Goal: Transaction & Acquisition: Purchase product/service

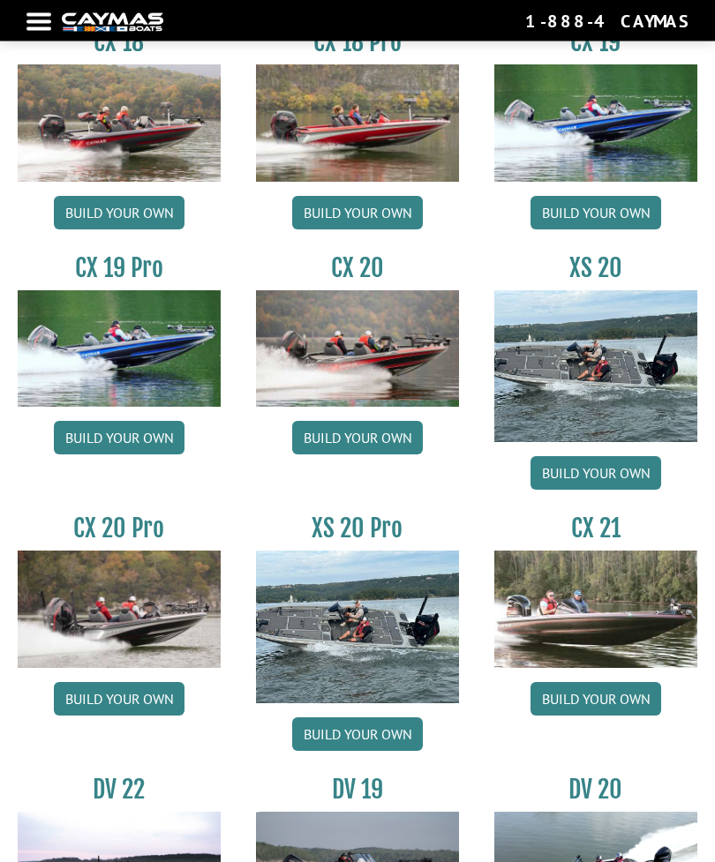
scroll to position [1381, 0]
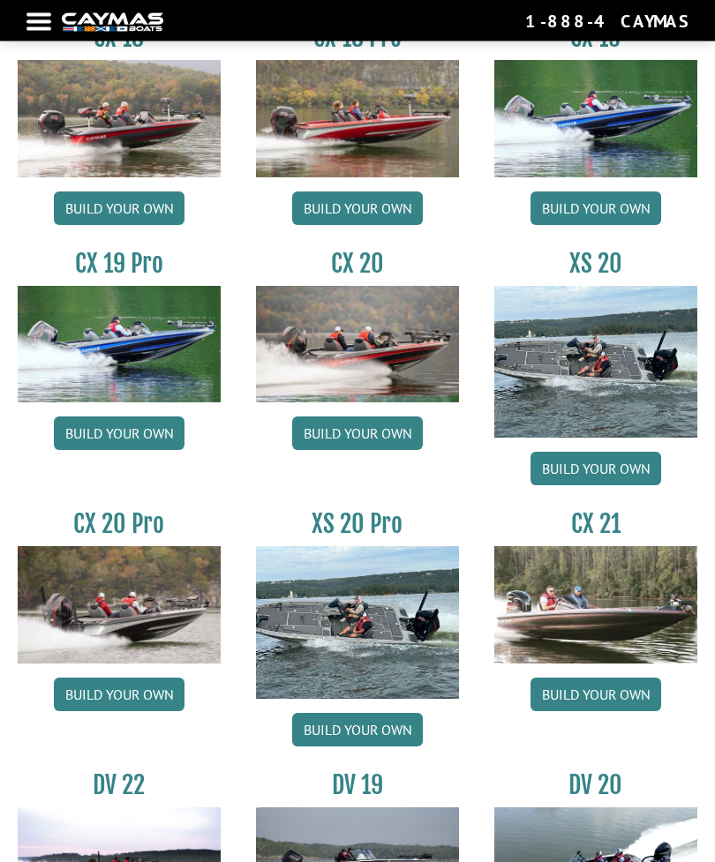
click at [370, 739] on link "Build your own" at bounding box center [357, 731] width 131 height 34
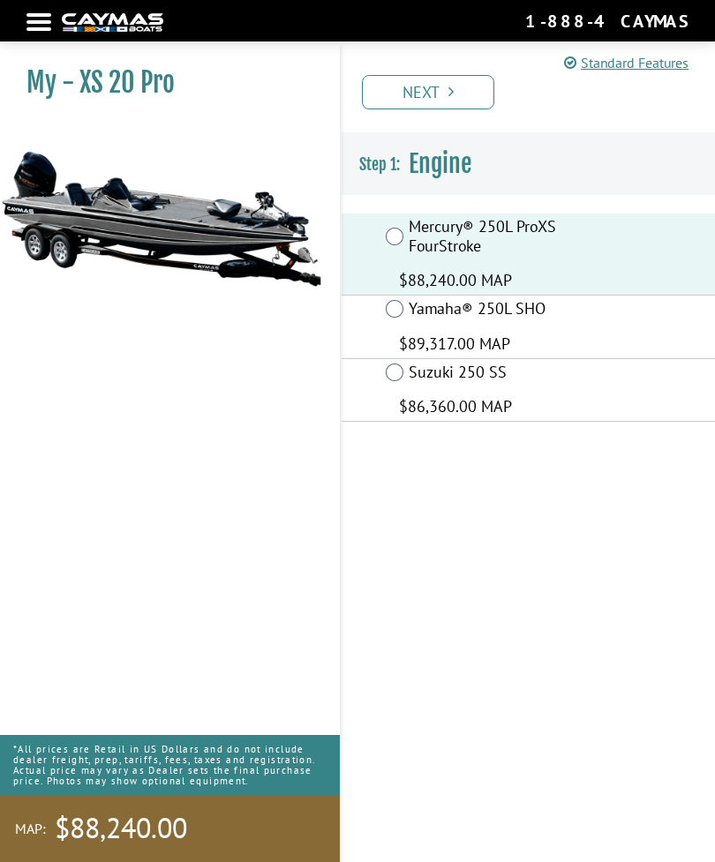
click at [449, 84] on icon "Pagination" at bounding box center [450, 92] width 5 height 16
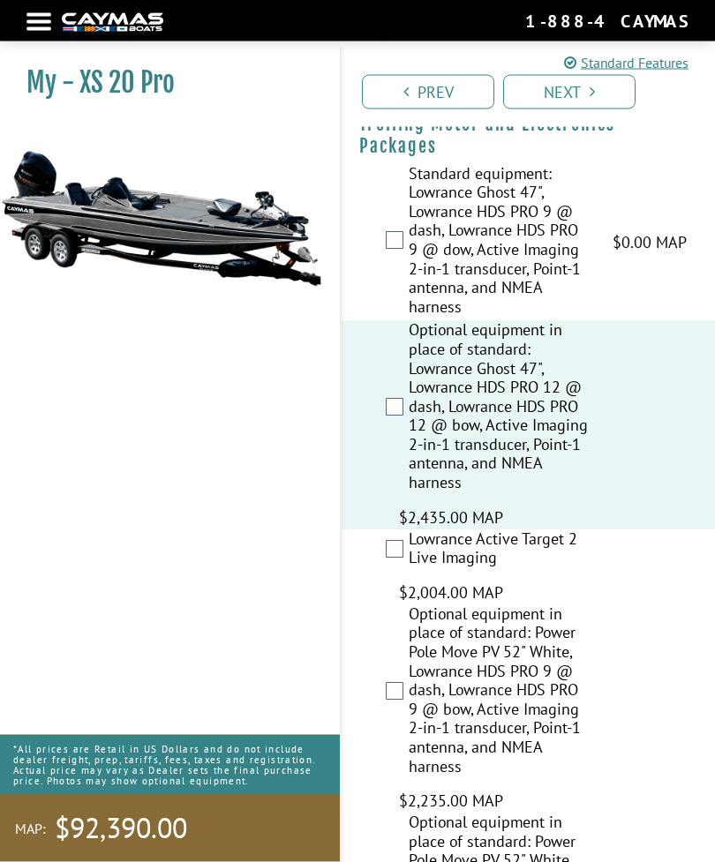
scroll to position [372, 0]
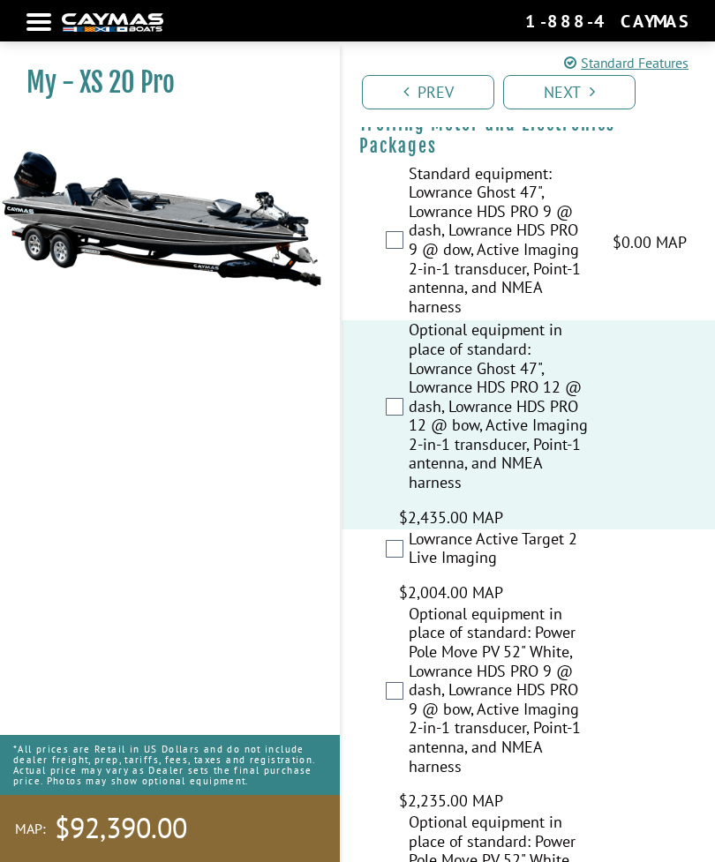
click at [404, 531] on div "Lowrance Active Target 2 Live Imaging $2,004.00 MAP $2,366.00 MSRP" at bounding box center [528, 567] width 373 height 75
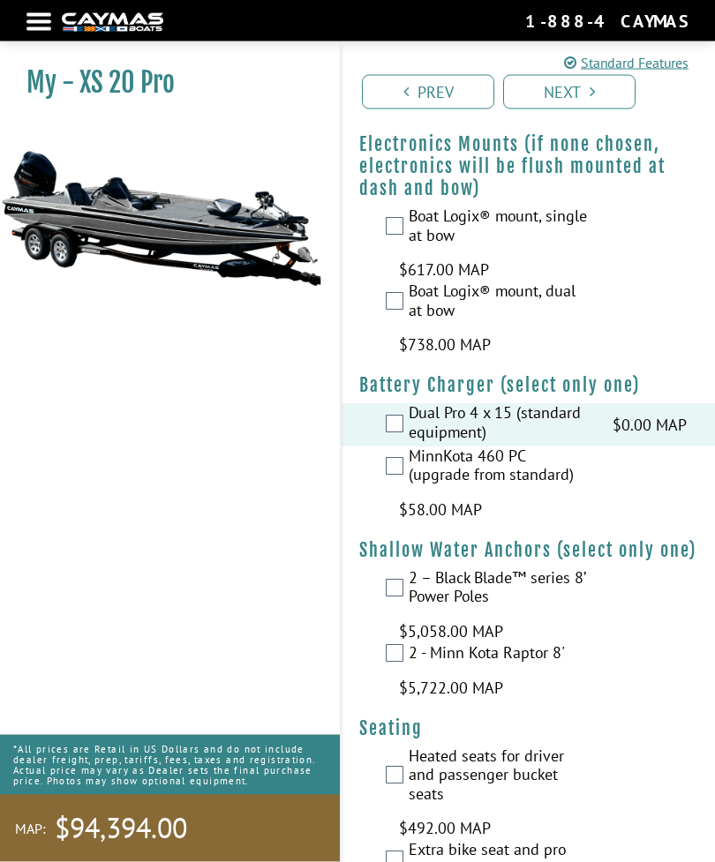
scroll to position [3952, 0]
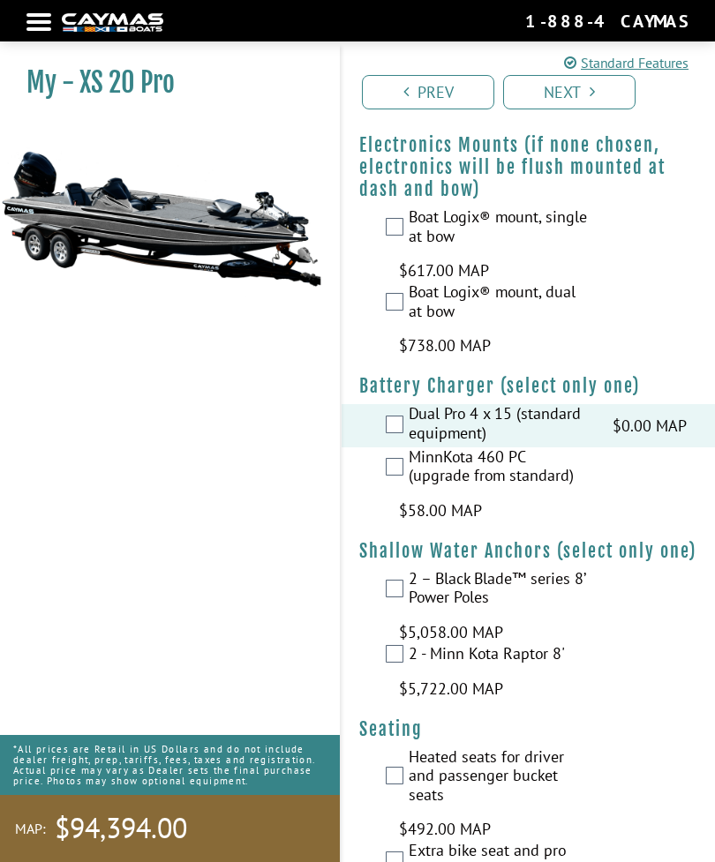
click at [404, 569] on div "2 – Black Blade™ series 8’ Power Poles $5,058.00 MAP $5,972.00 MSRP" at bounding box center [528, 606] width 373 height 75
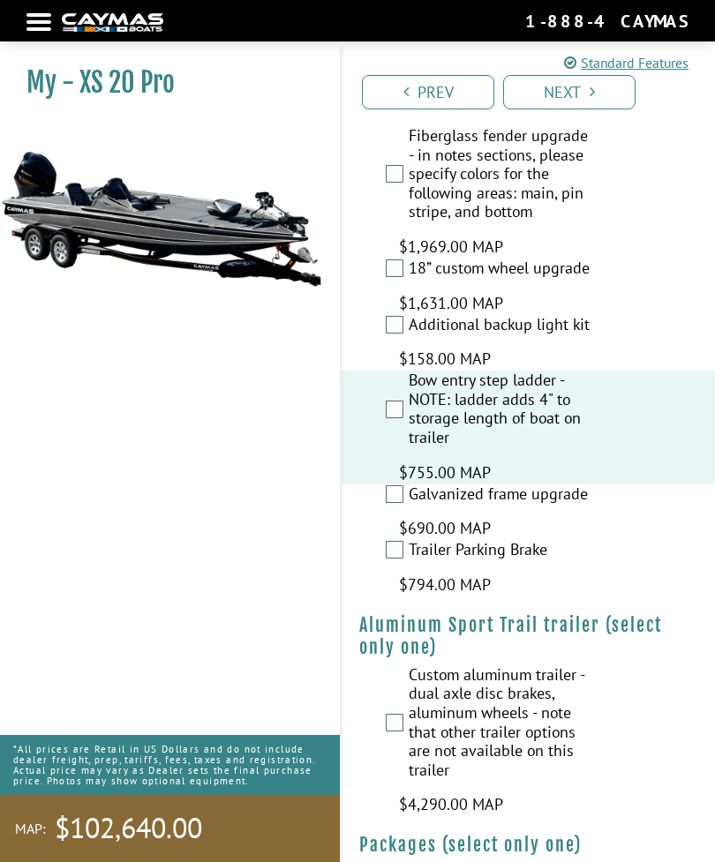
scroll to position [6704, 0]
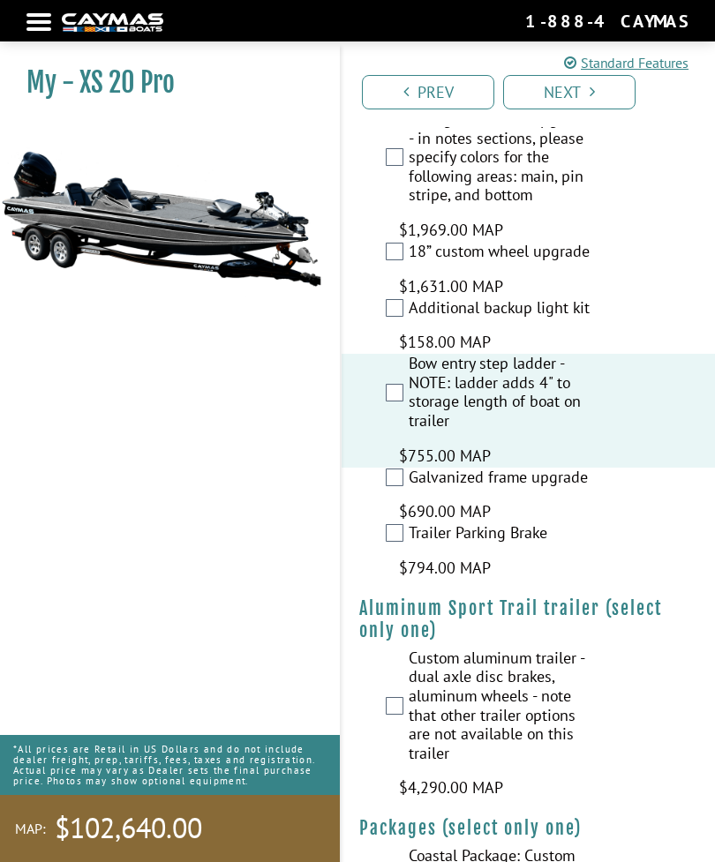
click at [618, 99] on link "Next" at bounding box center [569, 92] width 132 height 34
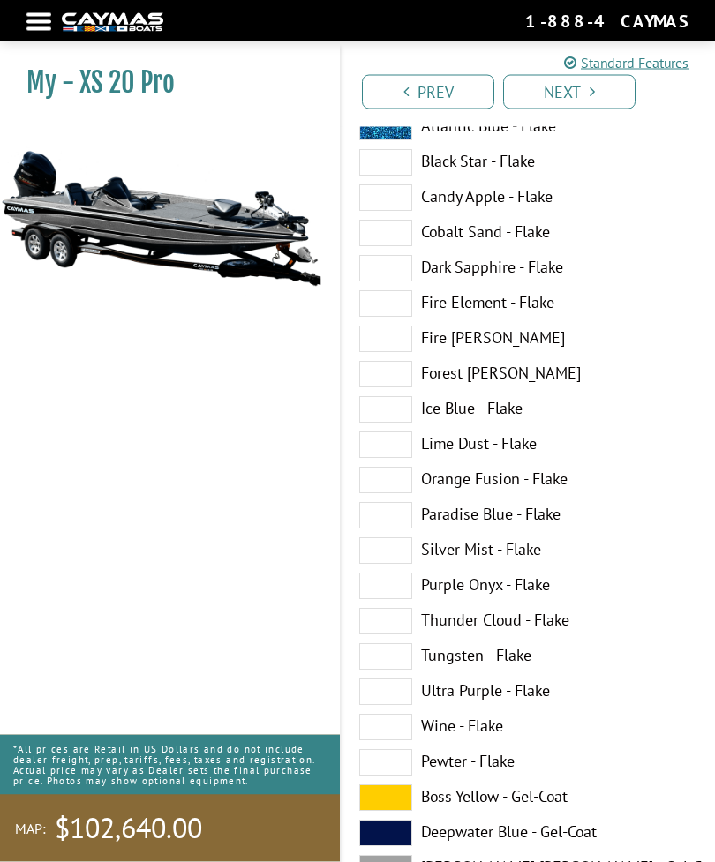
scroll to position [128, 0]
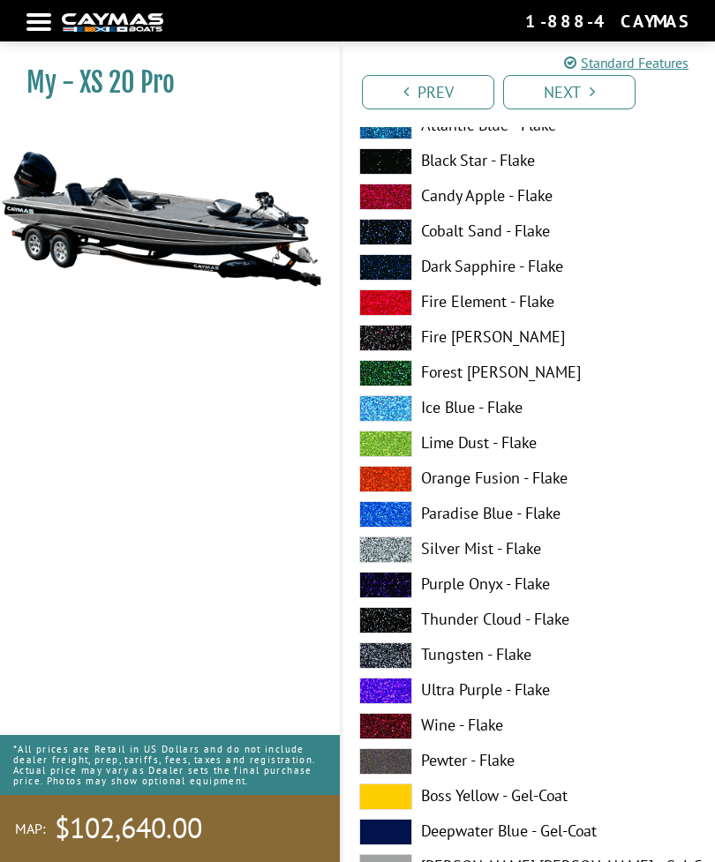
click at [442, 659] on label "Tungsten - Flake" at bounding box center [528, 656] width 338 height 26
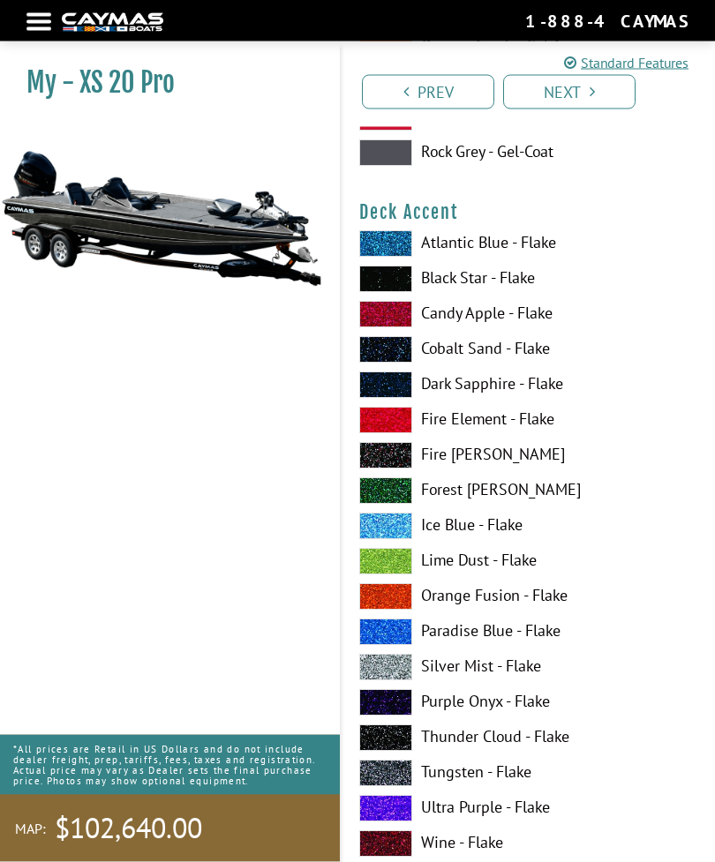
scroll to position [1100, 0]
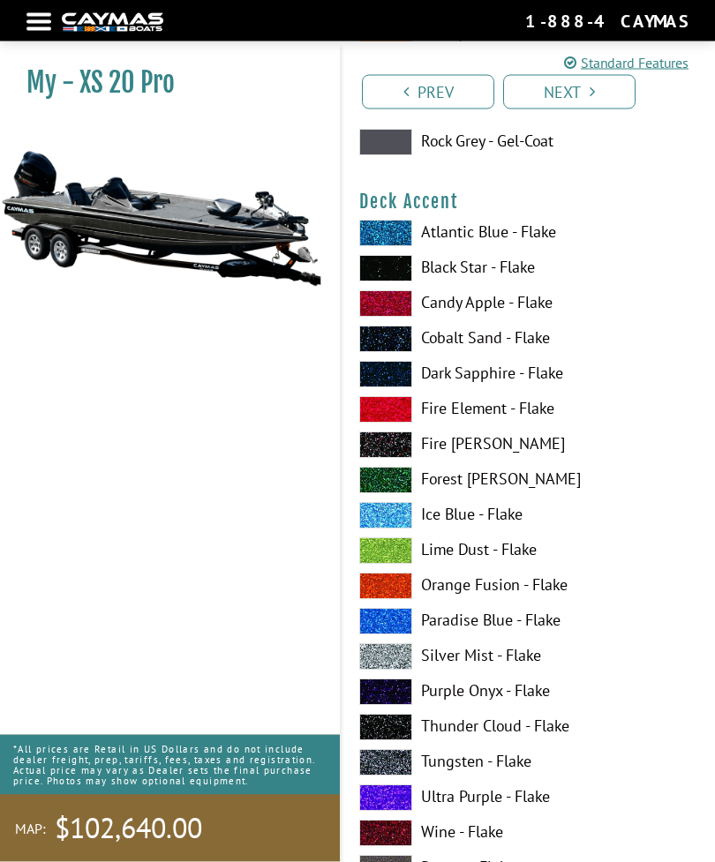
click at [412, 657] on label "Silver Mist - Flake" at bounding box center [528, 657] width 338 height 26
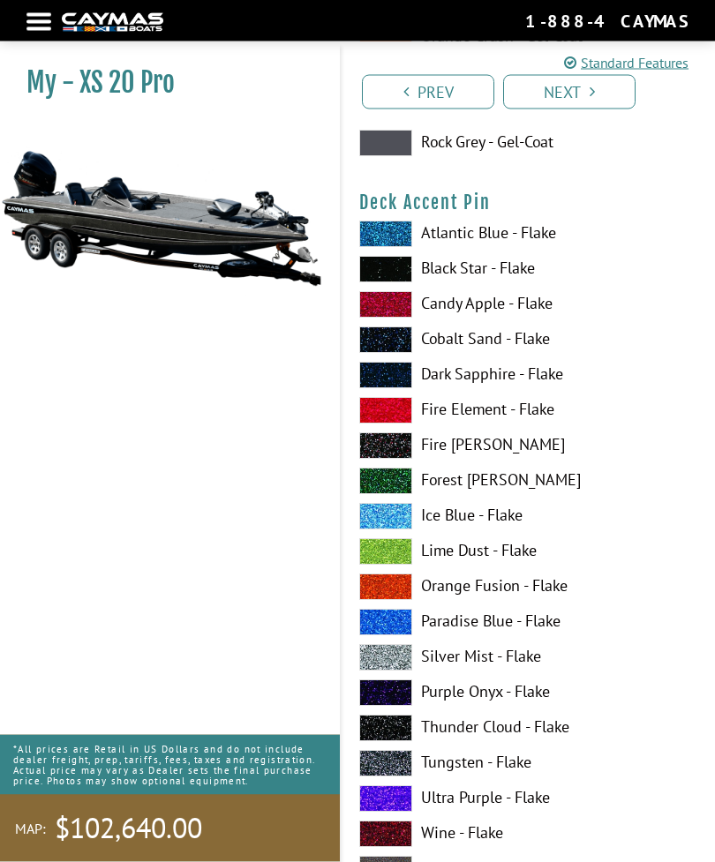
scroll to position [2184, 0]
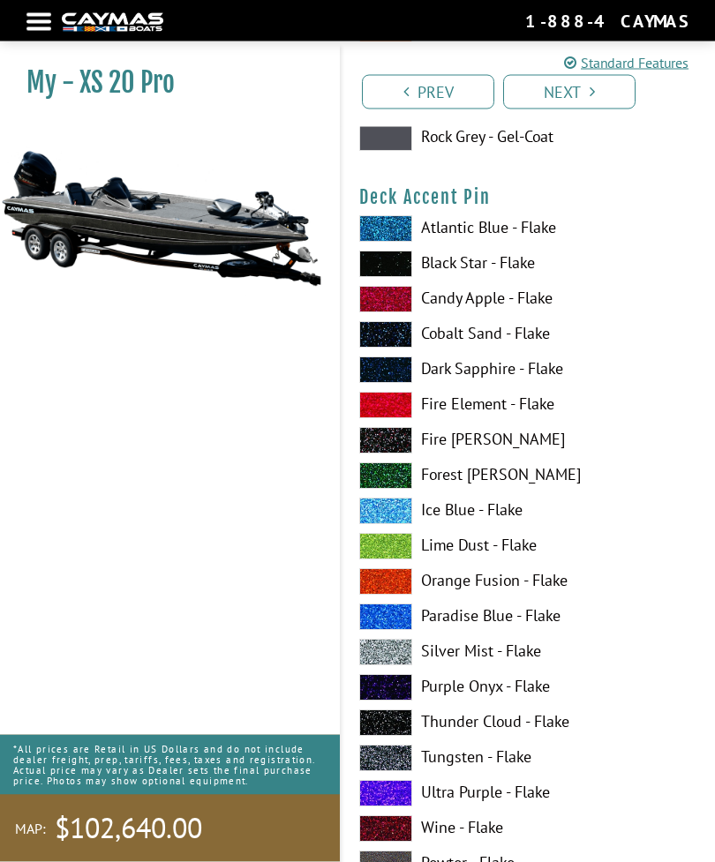
click at [412, 588] on label "Orange Fusion - Flake" at bounding box center [528, 582] width 338 height 26
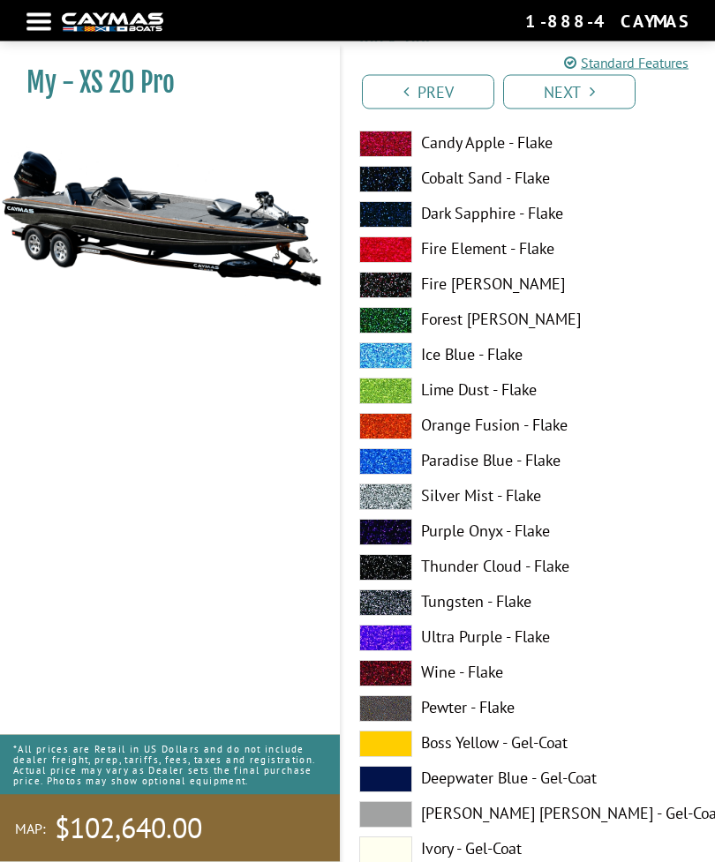
scroll to position [3419, 0]
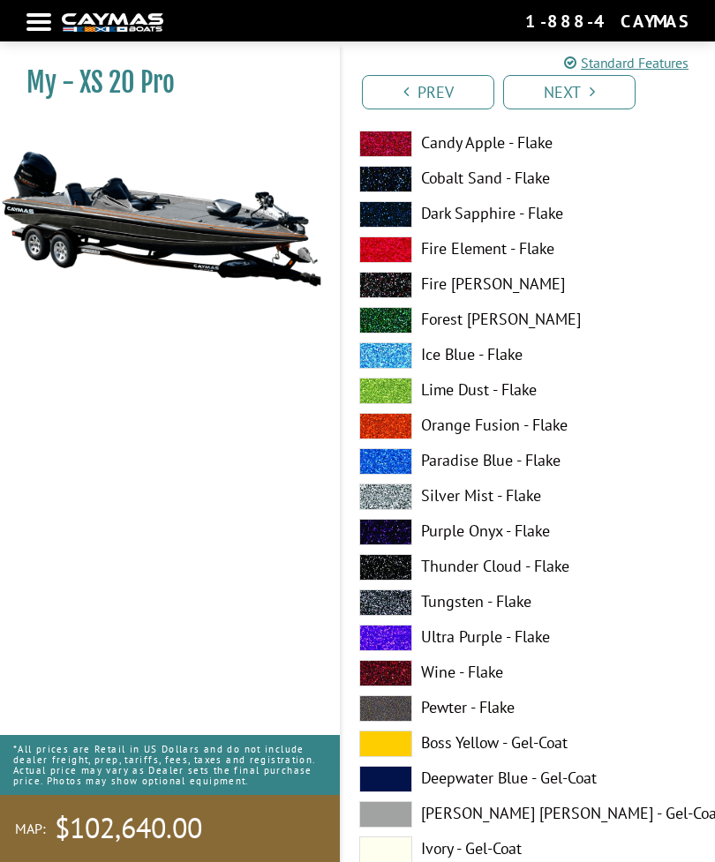
click at [428, 616] on label "Tungsten - Flake" at bounding box center [528, 603] width 338 height 26
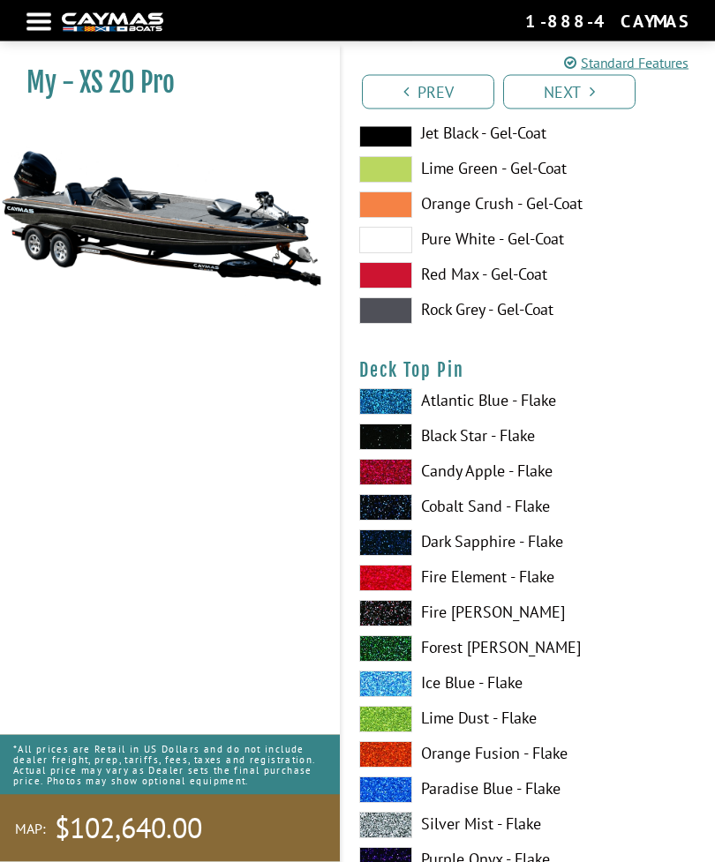
scroll to position [4188, 0]
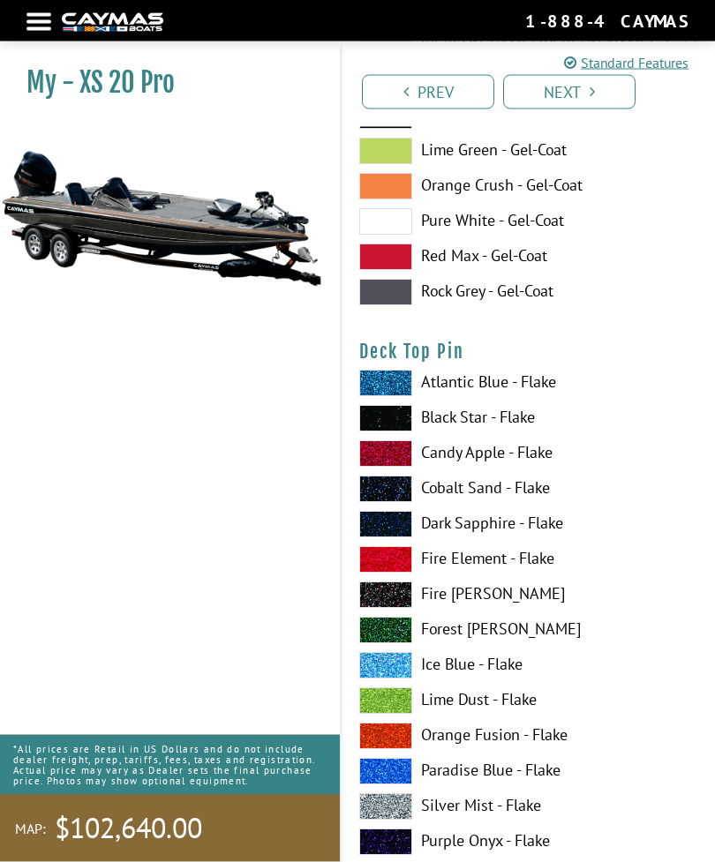
click at [415, 738] on label "Orange Fusion - Flake" at bounding box center [528, 737] width 338 height 26
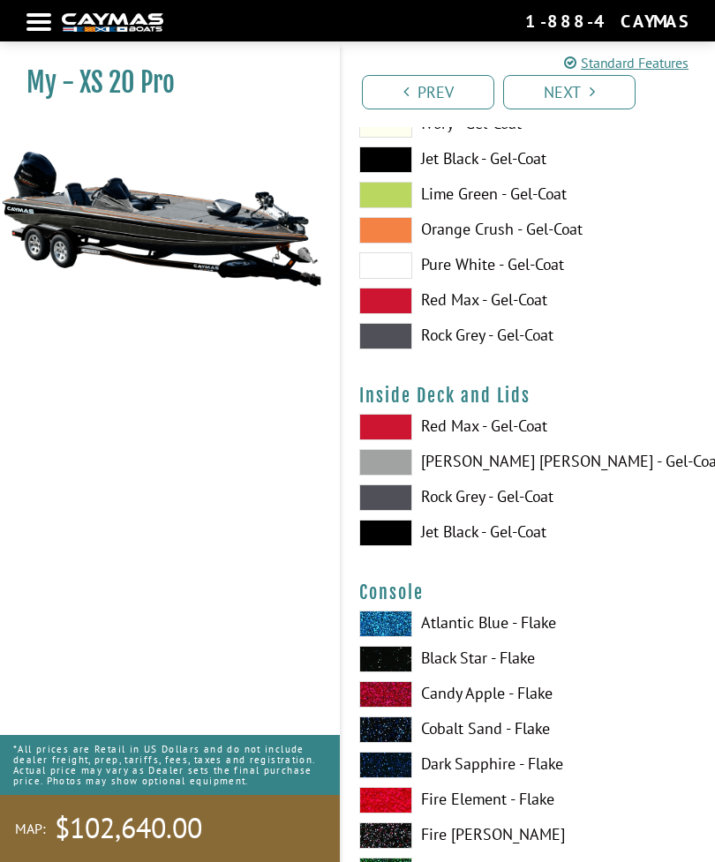
scroll to position [5227, 0]
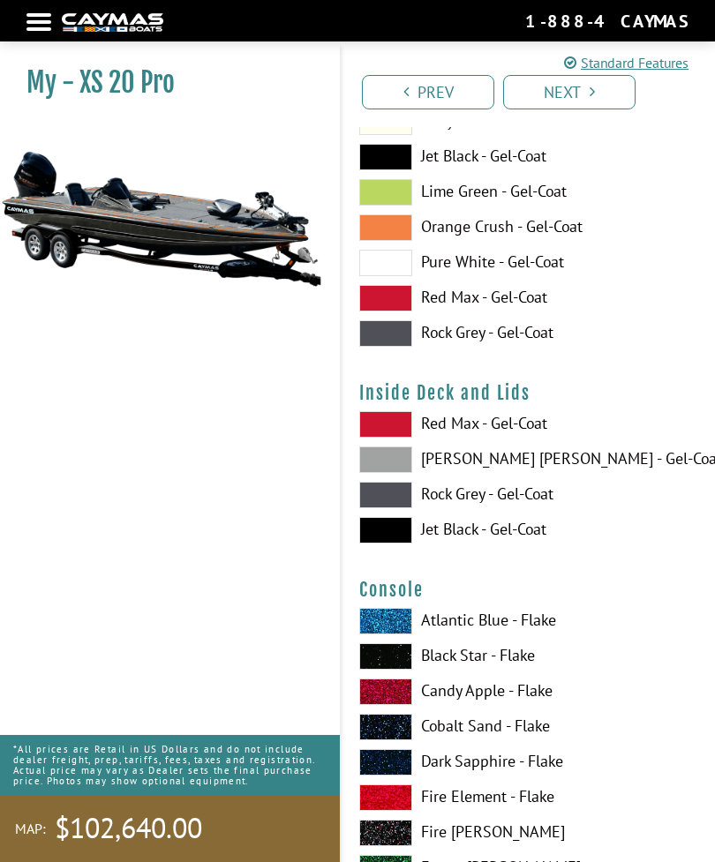
click at [425, 467] on label "[PERSON_NAME] [PERSON_NAME] - Gel-Coat" at bounding box center [528, 460] width 338 height 26
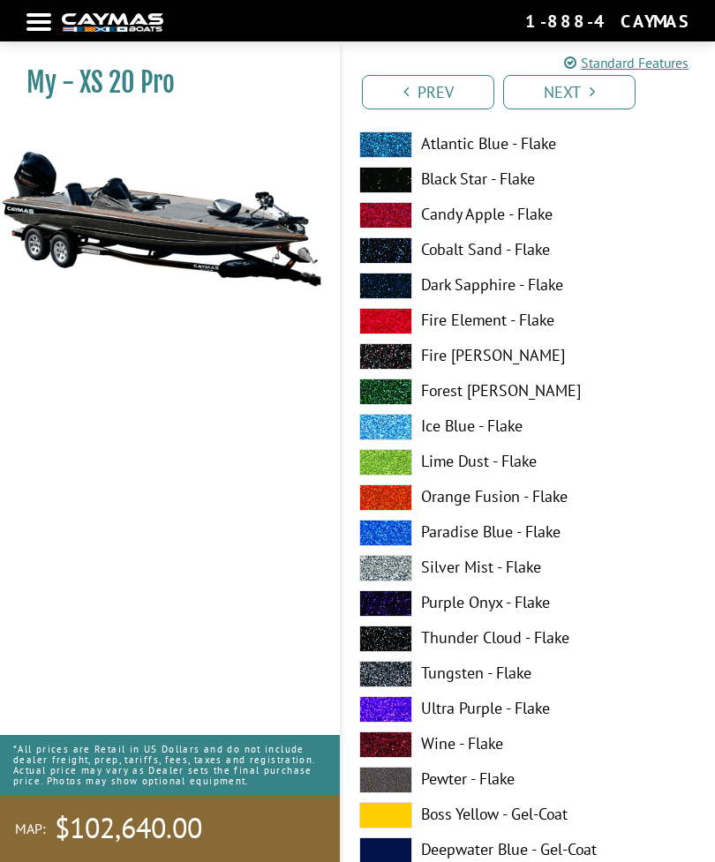
scroll to position [5711, 0]
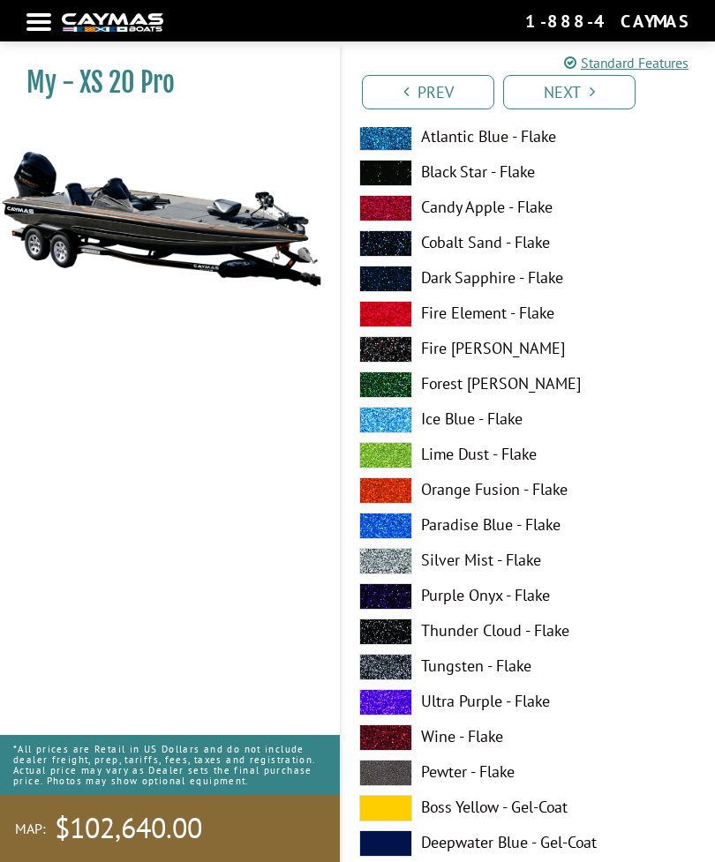
click at [429, 668] on label "Tungsten - Flake" at bounding box center [528, 667] width 338 height 26
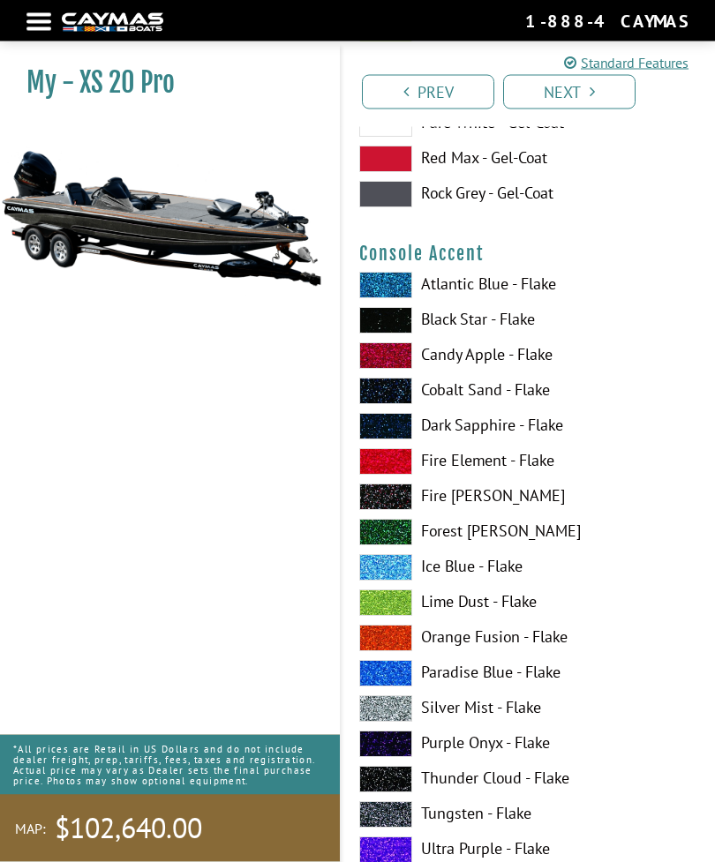
scroll to position [6645, 0]
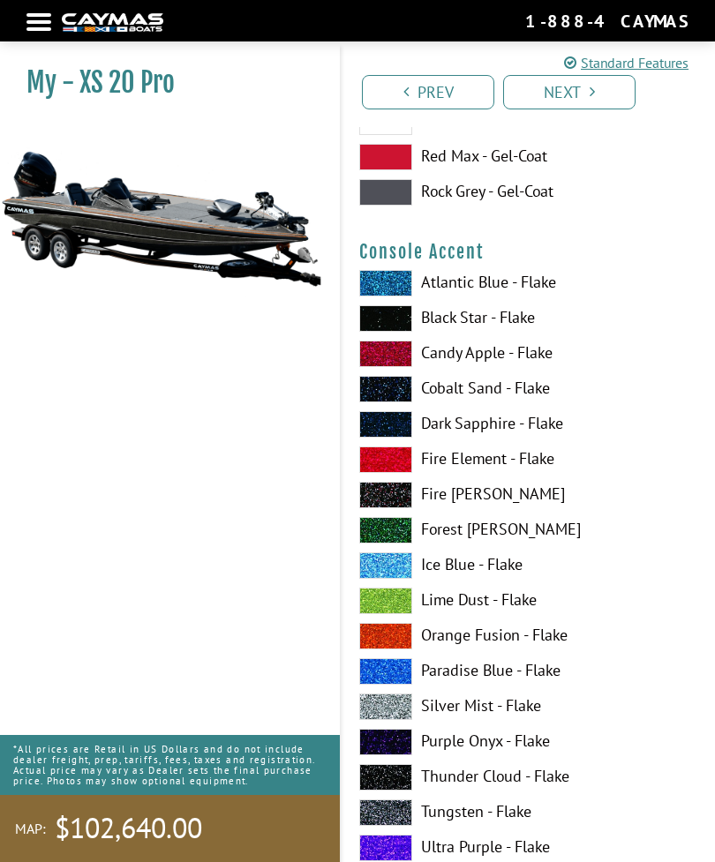
click at [418, 712] on label "Silver Mist - Flake" at bounding box center [528, 707] width 338 height 26
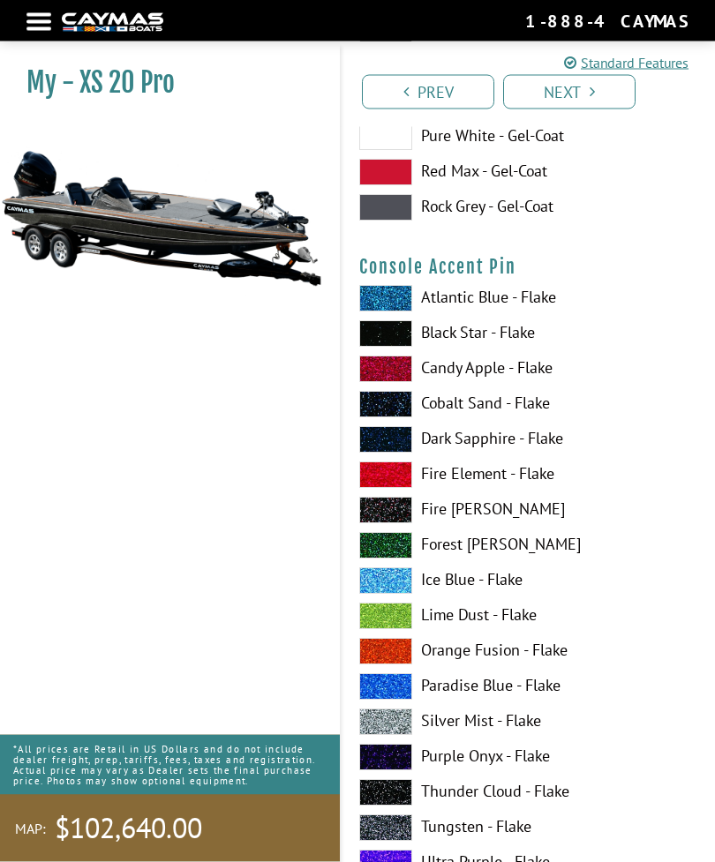
scroll to position [7711, 0]
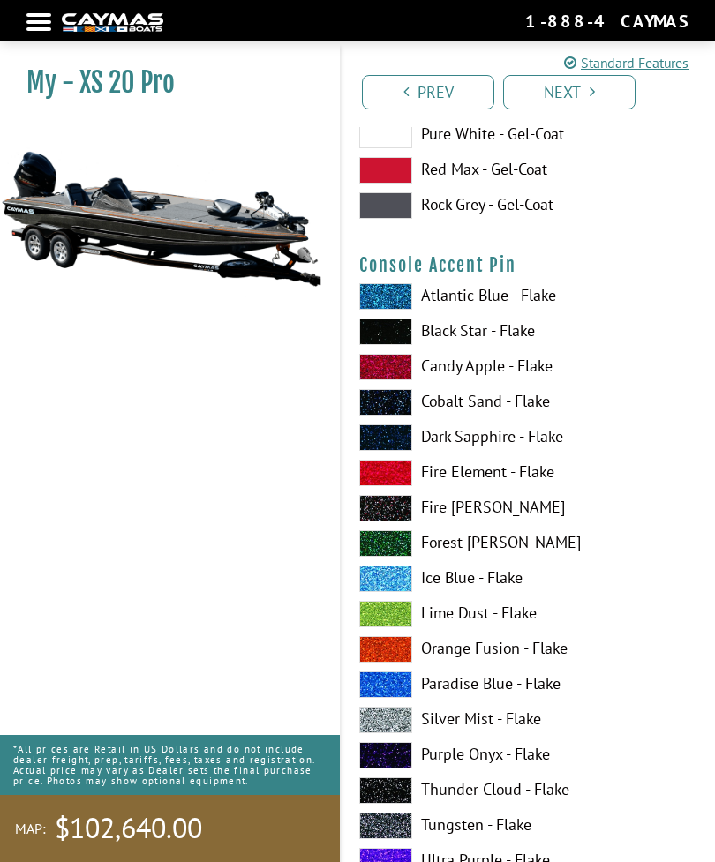
click at [416, 651] on label "Orange Fusion - Flake" at bounding box center [528, 649] width 338 height 26
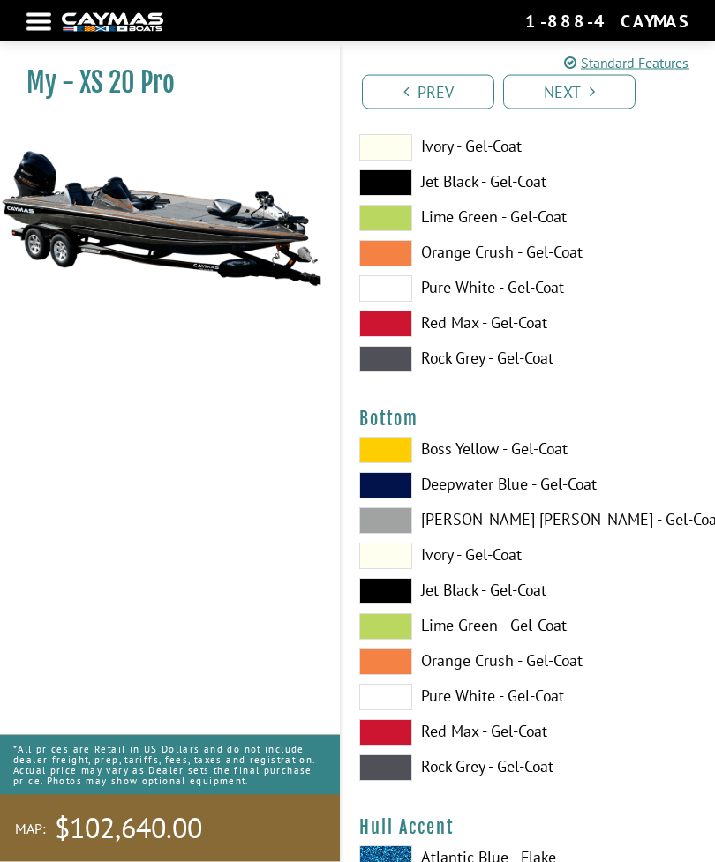
click at [422, 597] on label "Jet Black - Gel-Coat" at bounding box center [528, 592] width 338 height 26
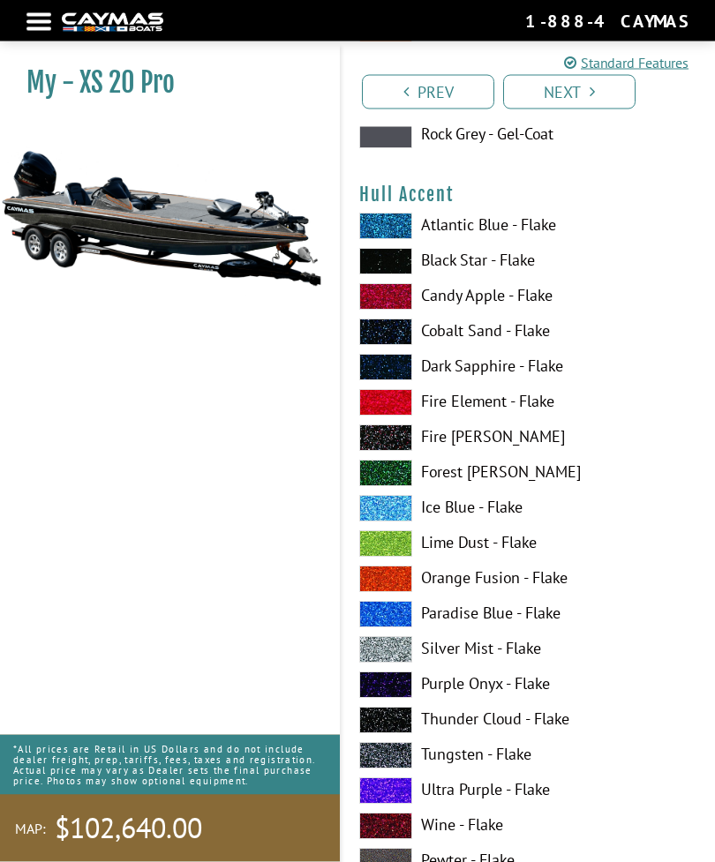
scroll to position [9278, 0]
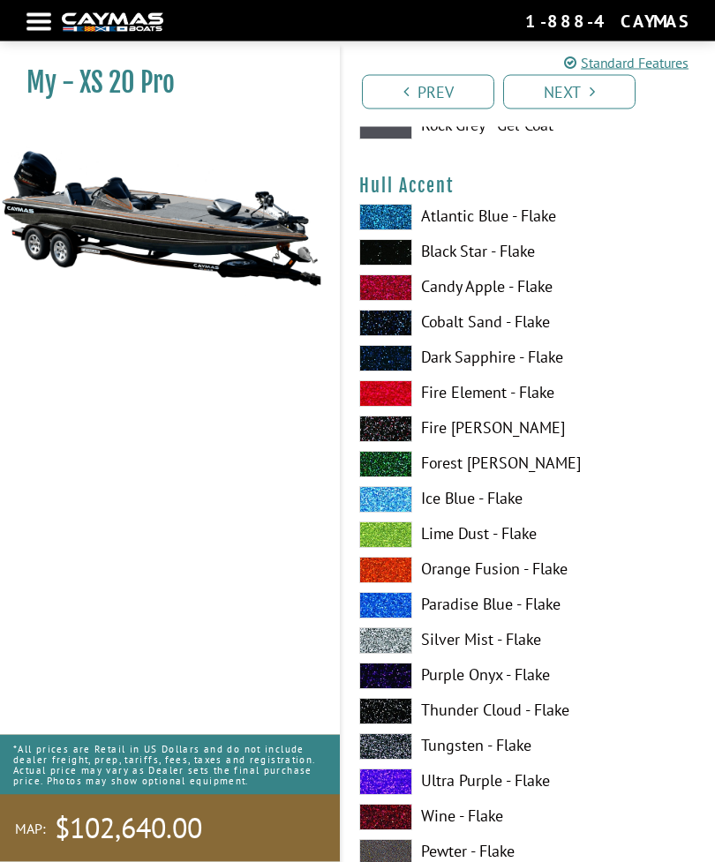
click at [418, 647] on label "Silver Mist - Flake" at bounding box center [528, 641] width 338 height 26
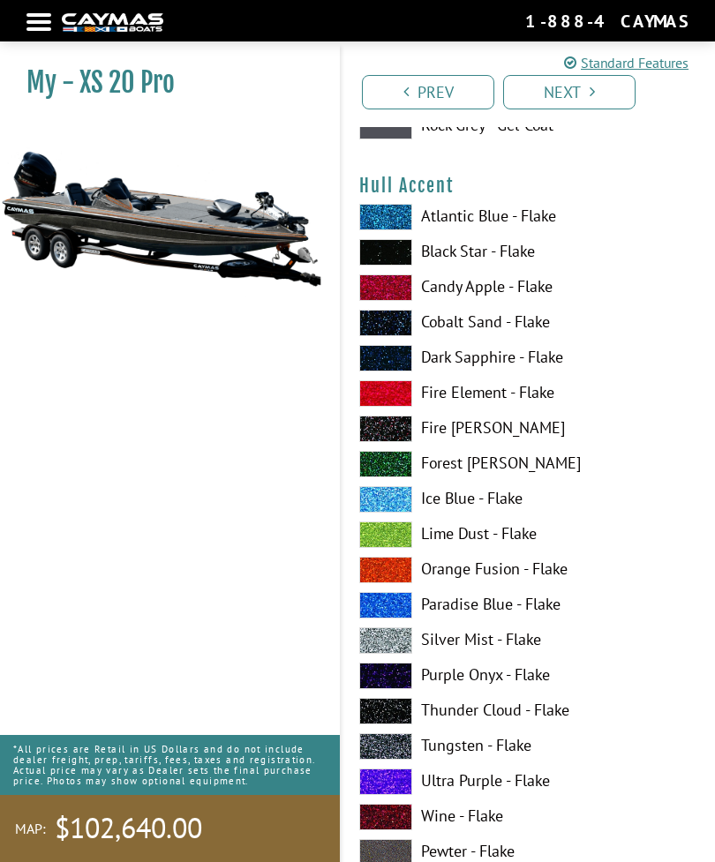
click at [409, 759] on span at bounding box center [385, 747] width 53 height 26
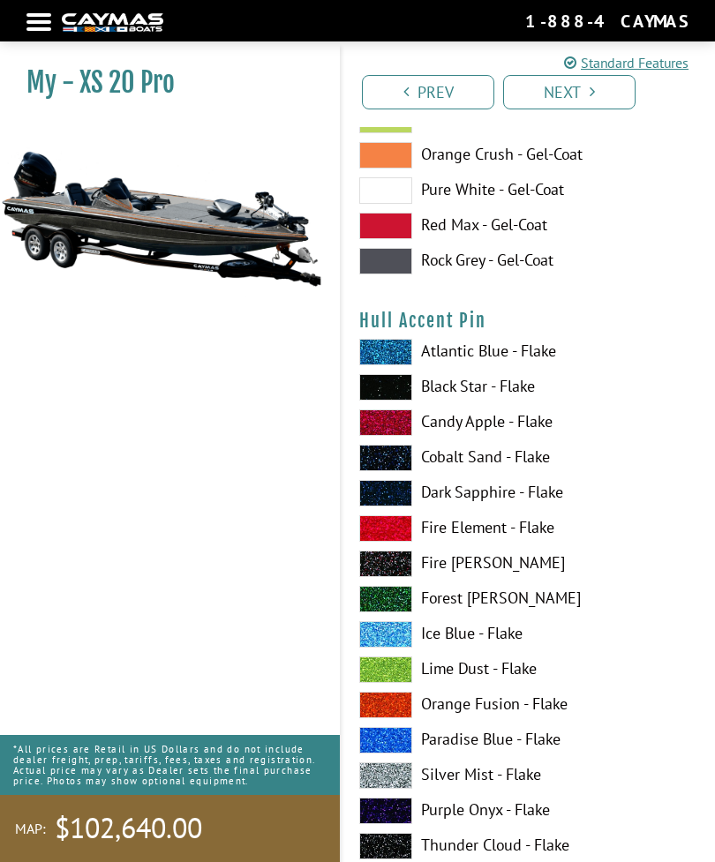
scroll to position [10224, 0]
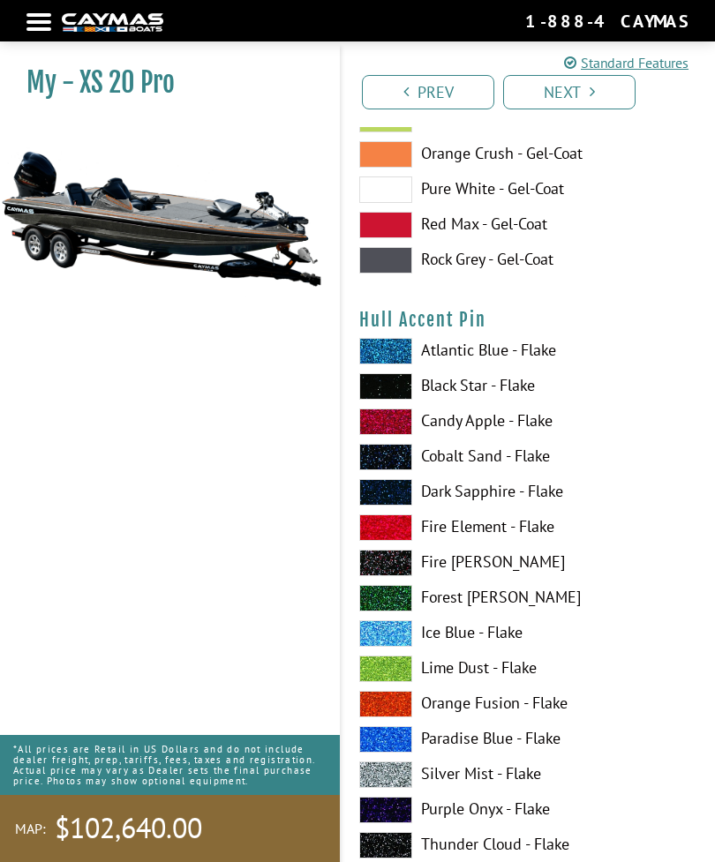
click at [409, 717] on span at bounding box center [385, 704] width 53 height 26
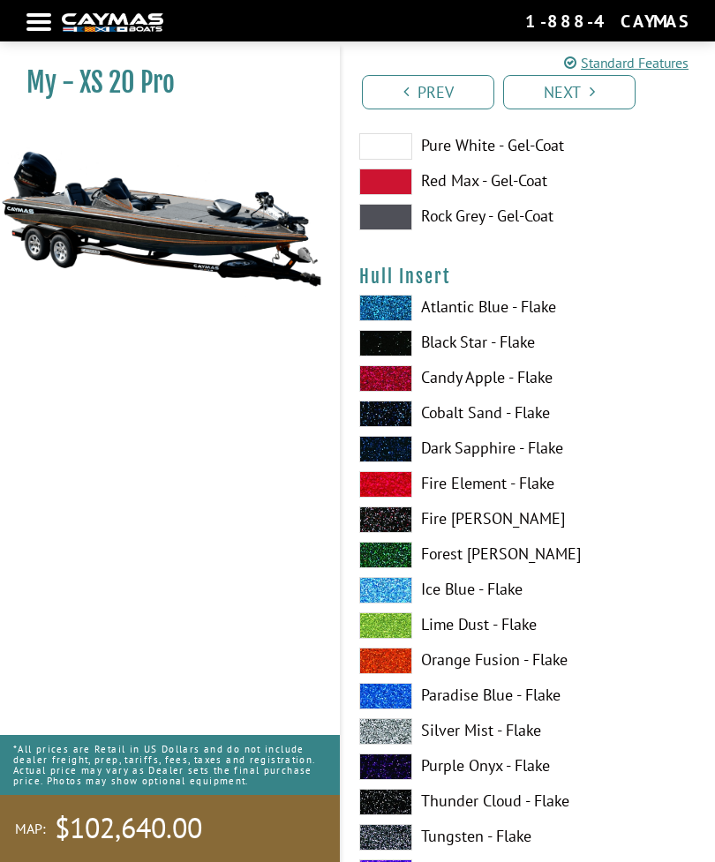
scroll to position [11362, 0]
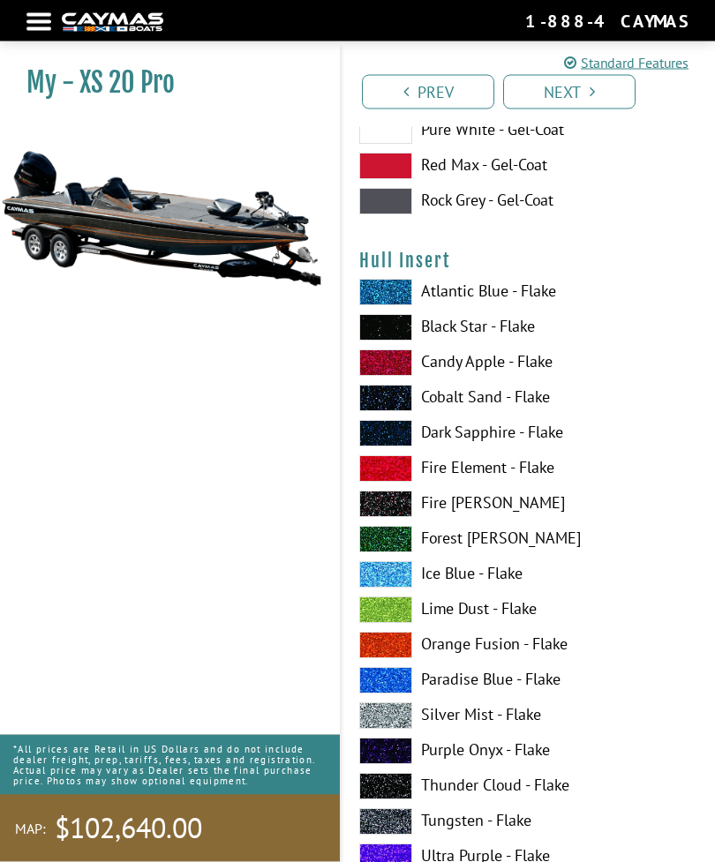
click at [412, 726] on label "Silver Mist - Flake" at bounding box center [528, 716] width 338 height 26
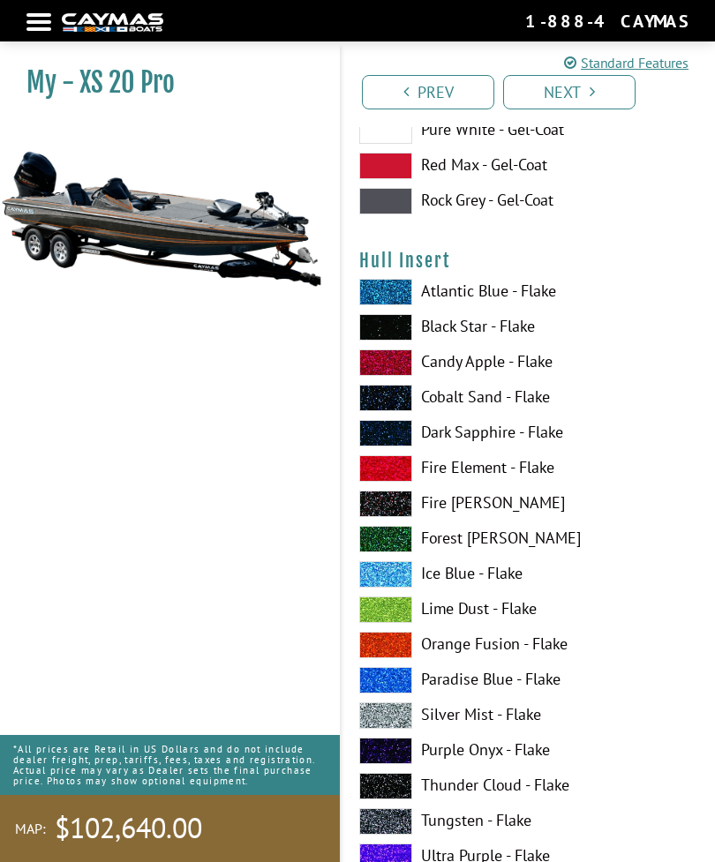
click at [423, 835] on label "Tungsten - Flake" at bounding box center [528, 822] width 338 height 26
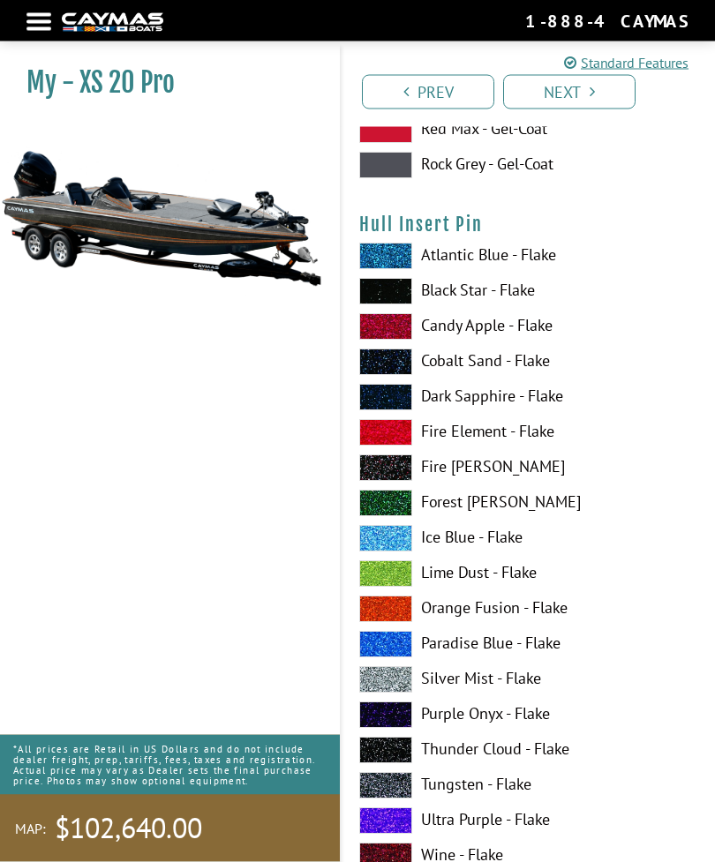
scroll to position [12476, 0]
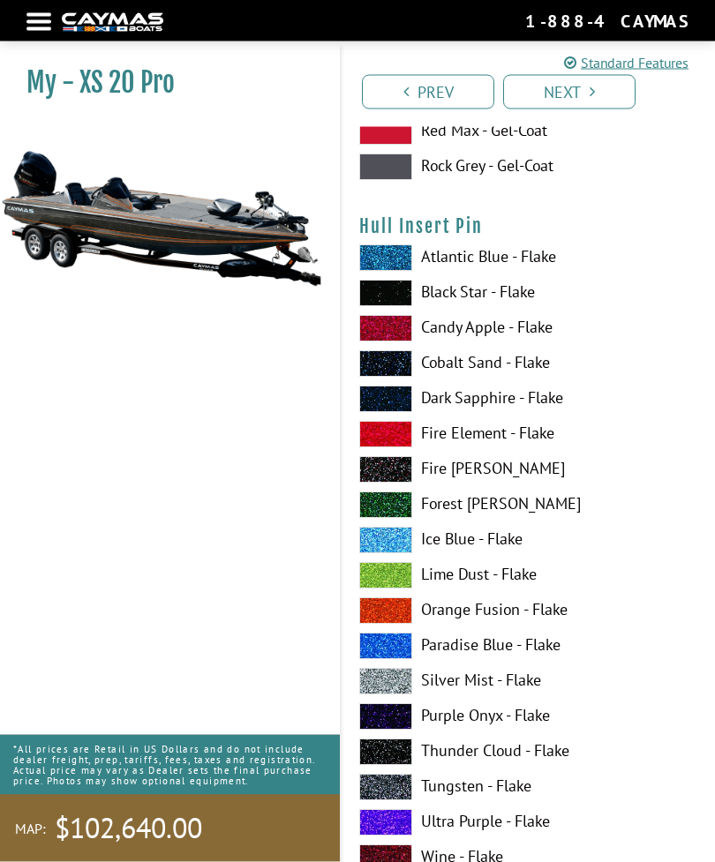
click at [412, 621] on label "Orange Fusion - Flake" at bounding box center [528, 611] width 338 height 26
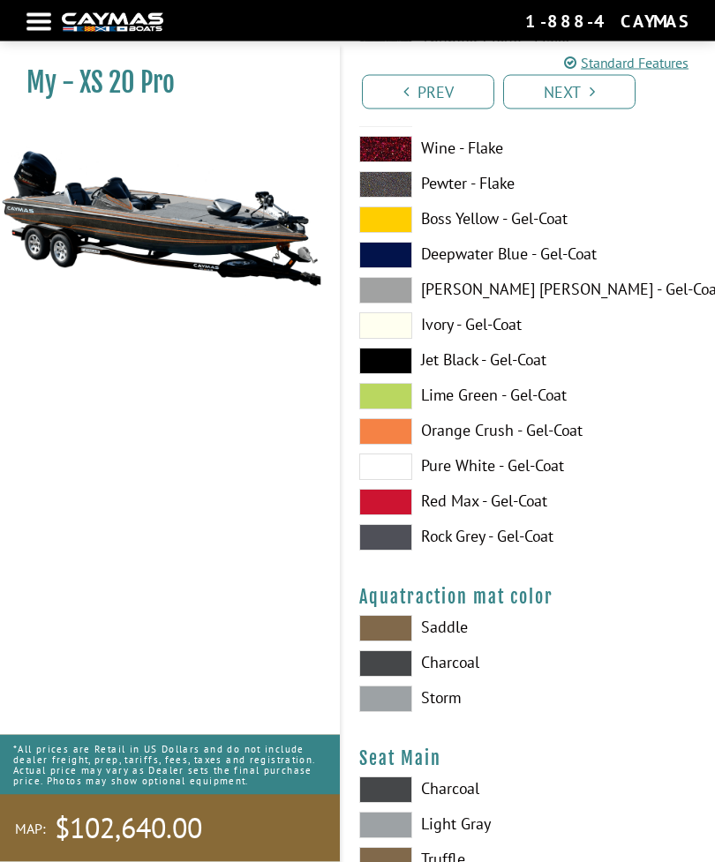
scroll to position [13185, 0]
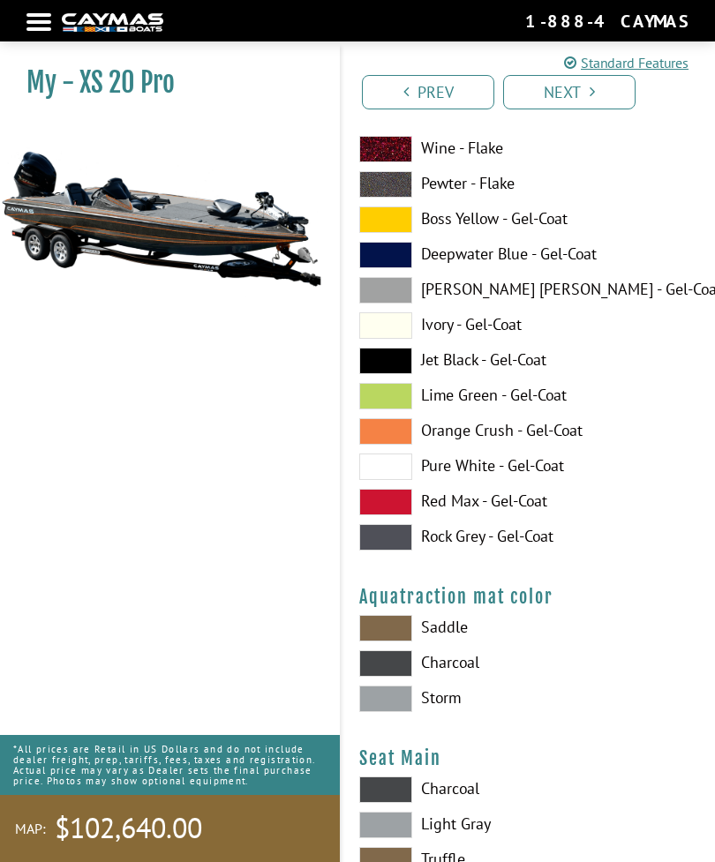
click at [415, 674] on label "Charcoal" at bounding box center [528, 664] width 338 height 26
click at [416, 711] on label "Storm" at bounding box center [528, 699] width 338 height 26
click at [423, 636] on label "Saddle" at bounding box center [528, 628] width 338 height 26
click at [424, 677] on label "Charcoal" at bounding box center [528, 664] width 338 height 26
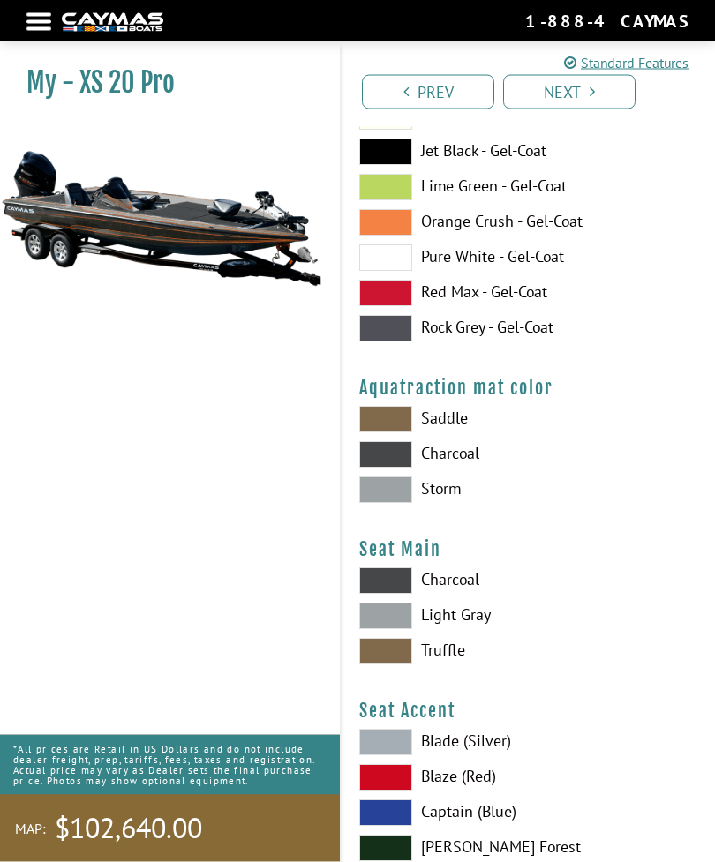
scroll to position [13396, 0]
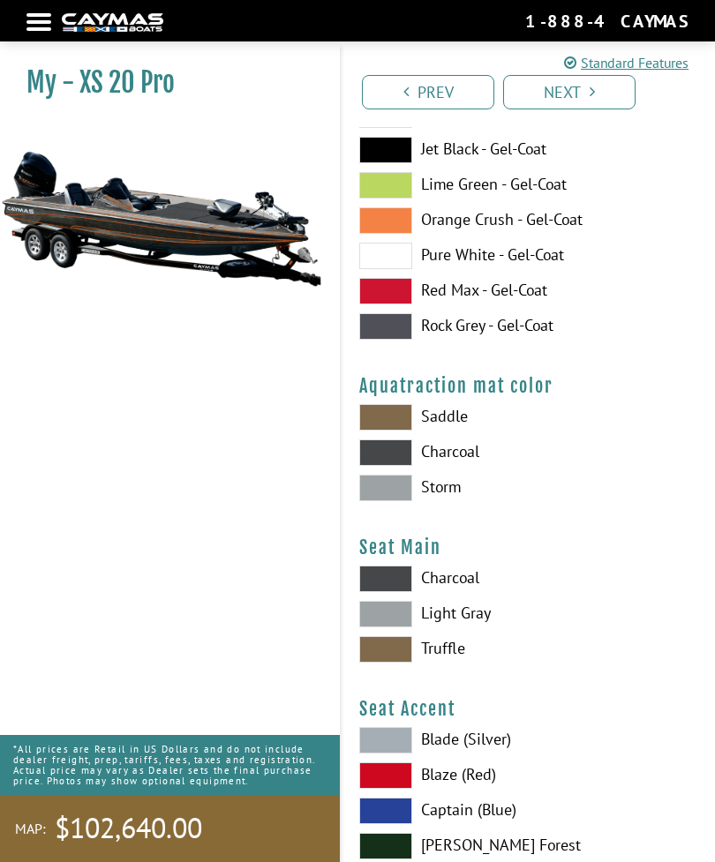
click at [431, 591] on label "Charcoal" at bounding box center [528, 579] width 338 height 26
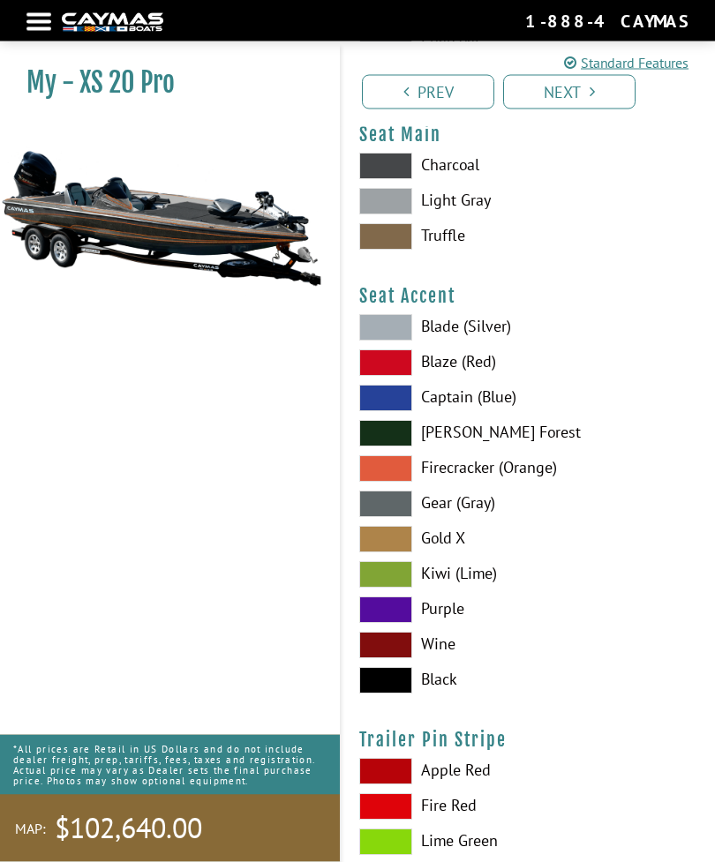
scroll to position [13811, 0]
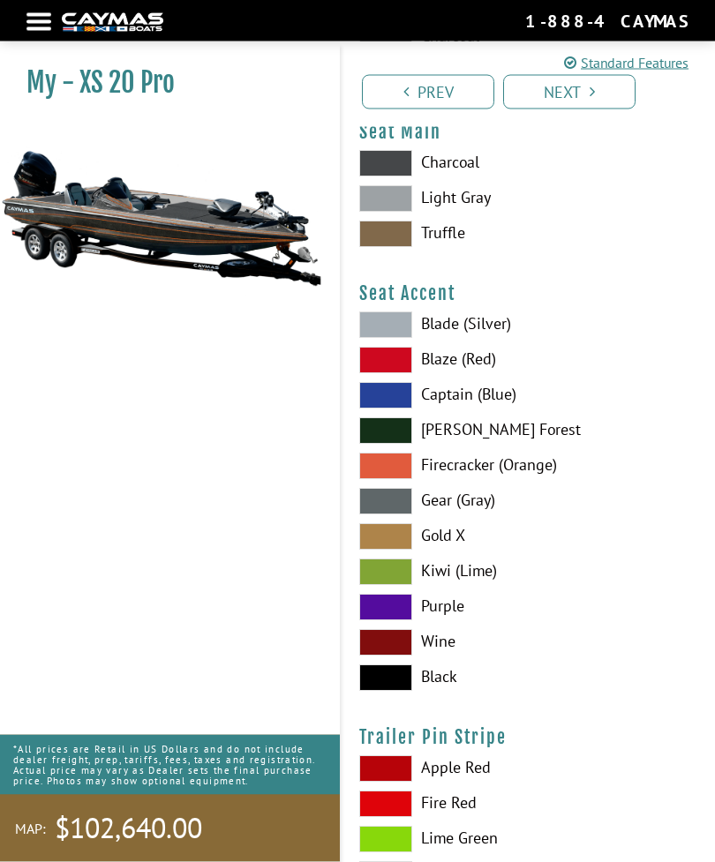
click at [418, 476] on label "Firecracker (Orange)" at bounding box center [528, 467] width 338 height 26
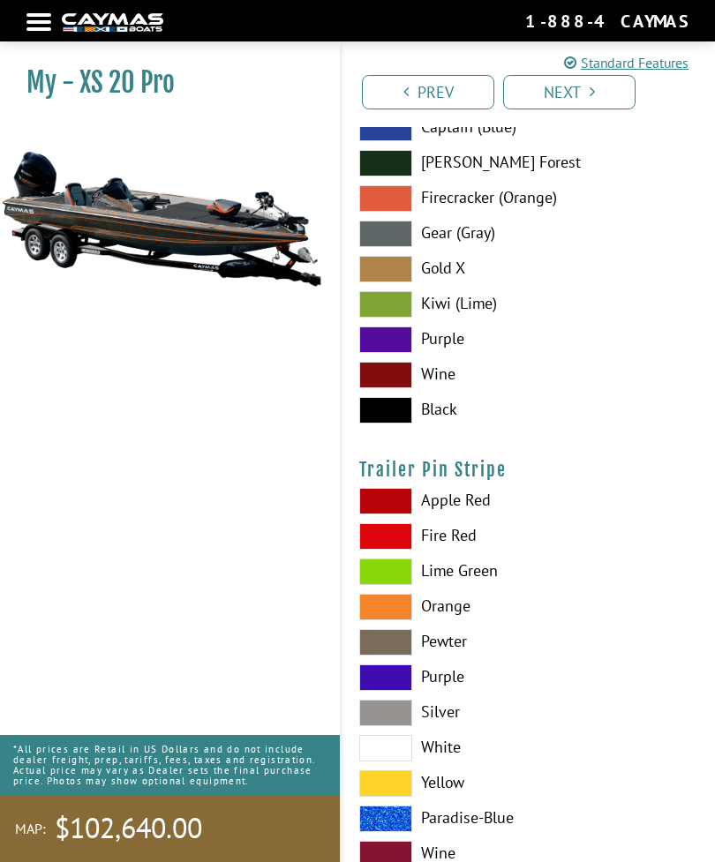
scroll to position [14097, 0]
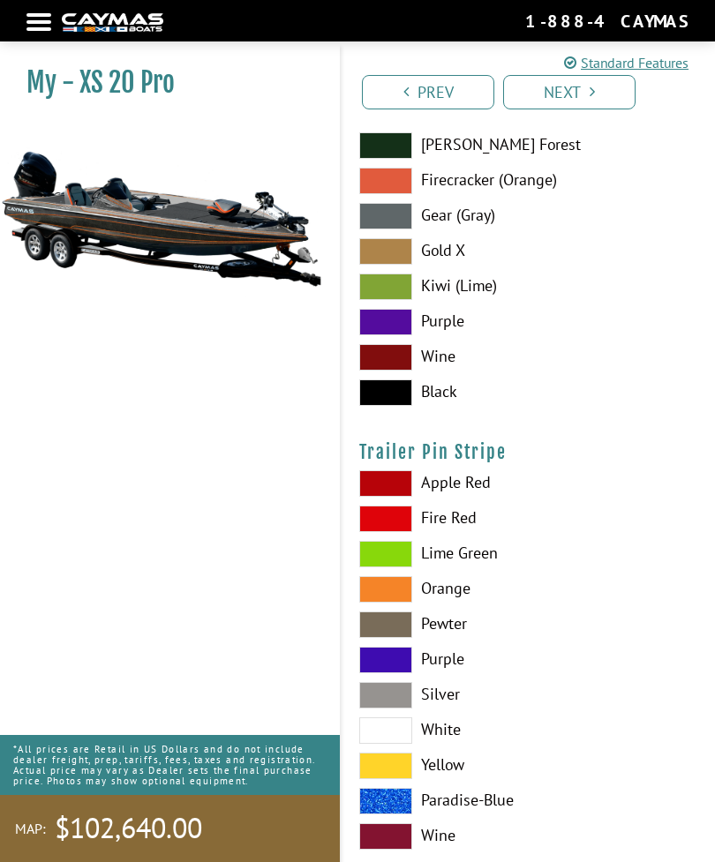
click at [416, 603] on label "Orange" at bounding box center [528, 589] width 338 height 26
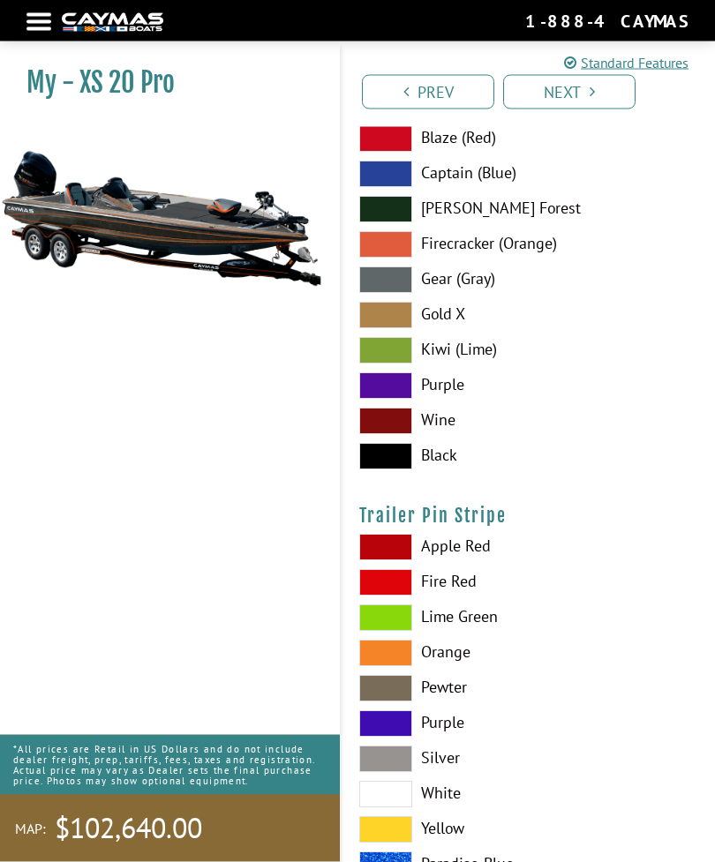
scroll to position [14031, 0]
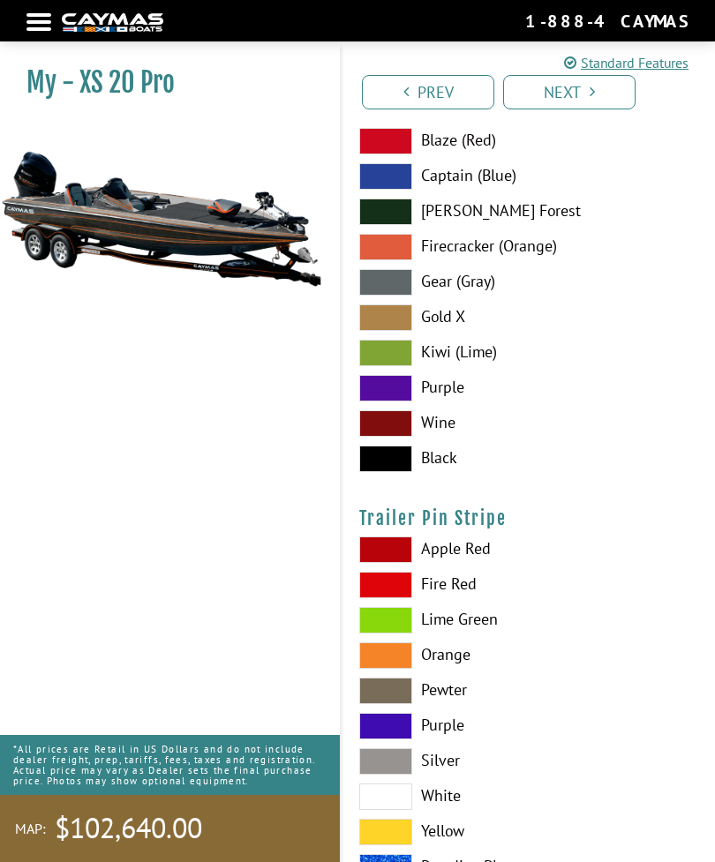
click at [568, 93] on link "Next" at bounding box center [569, 92] width 132 height 34
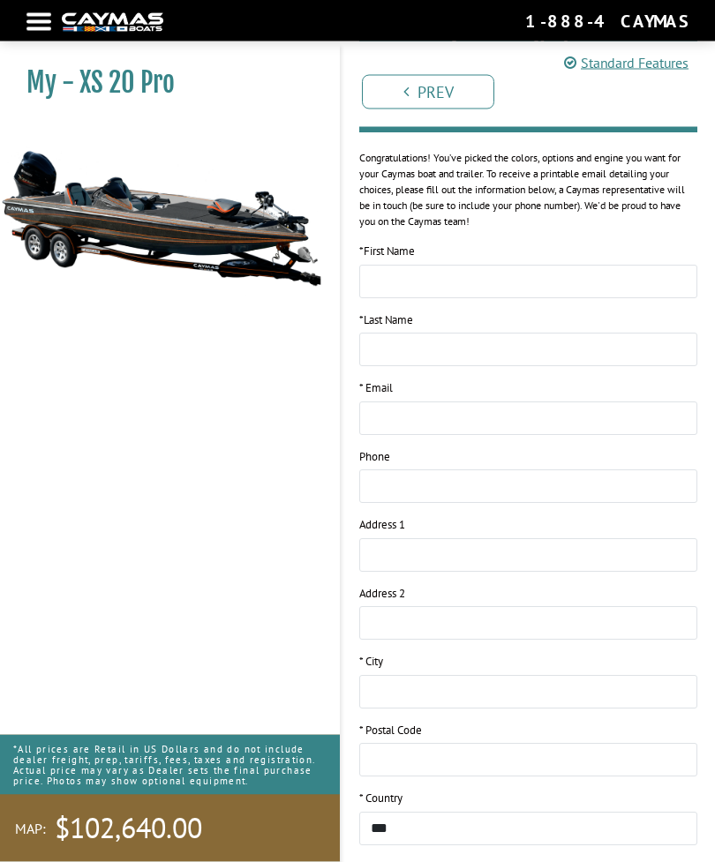
scroll to position [227, 0]
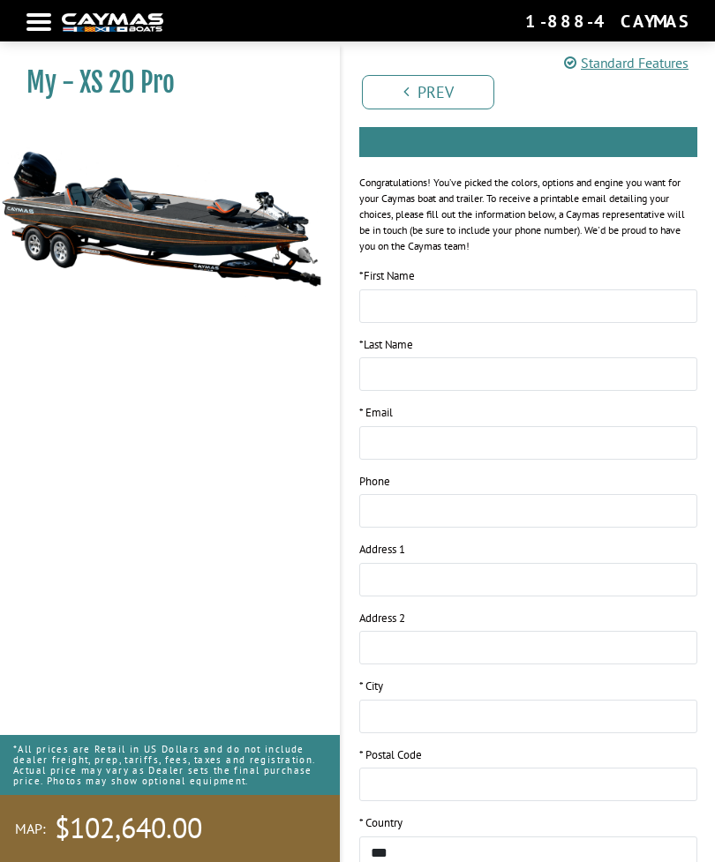
click at [225, 251] on img at bounding box center [161, 218] width 322 height 195
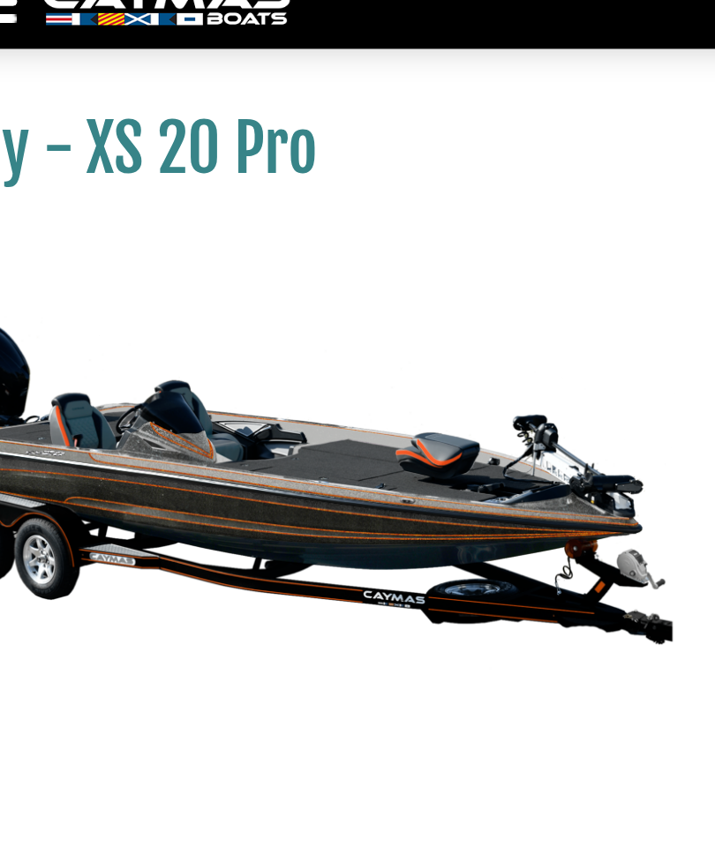
click at [235, 297] on img at bounding box center [161, 218] width 322 height 195
click at [237, 301] on div "My - XS 20 Pro MAP:" at bounding box center [160, 475] width 357 height 862
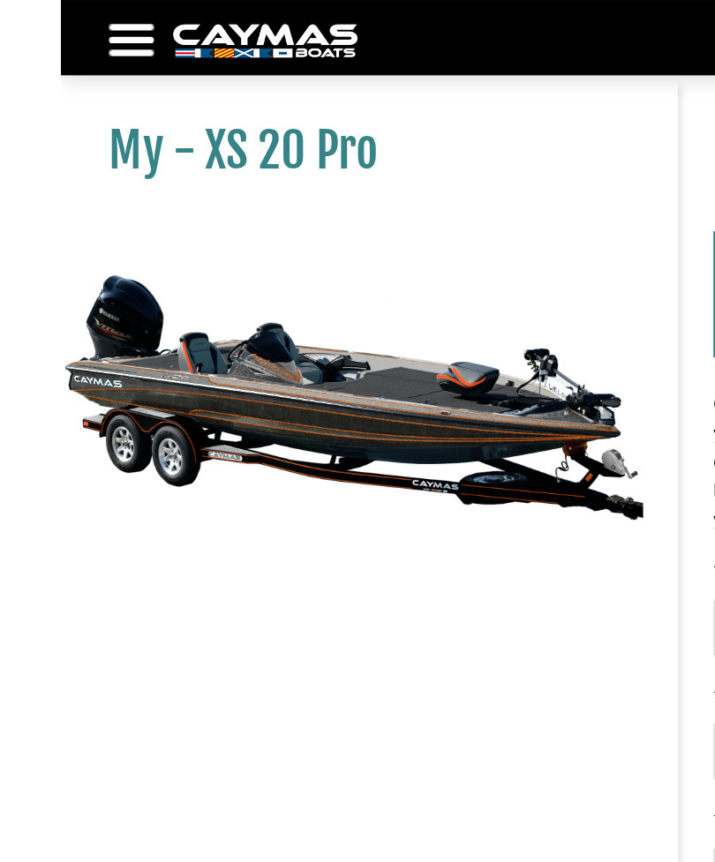
scroll to position [0, 0]
